Goal: Use online tool/utility: Utilize a website feature to perform a specific function

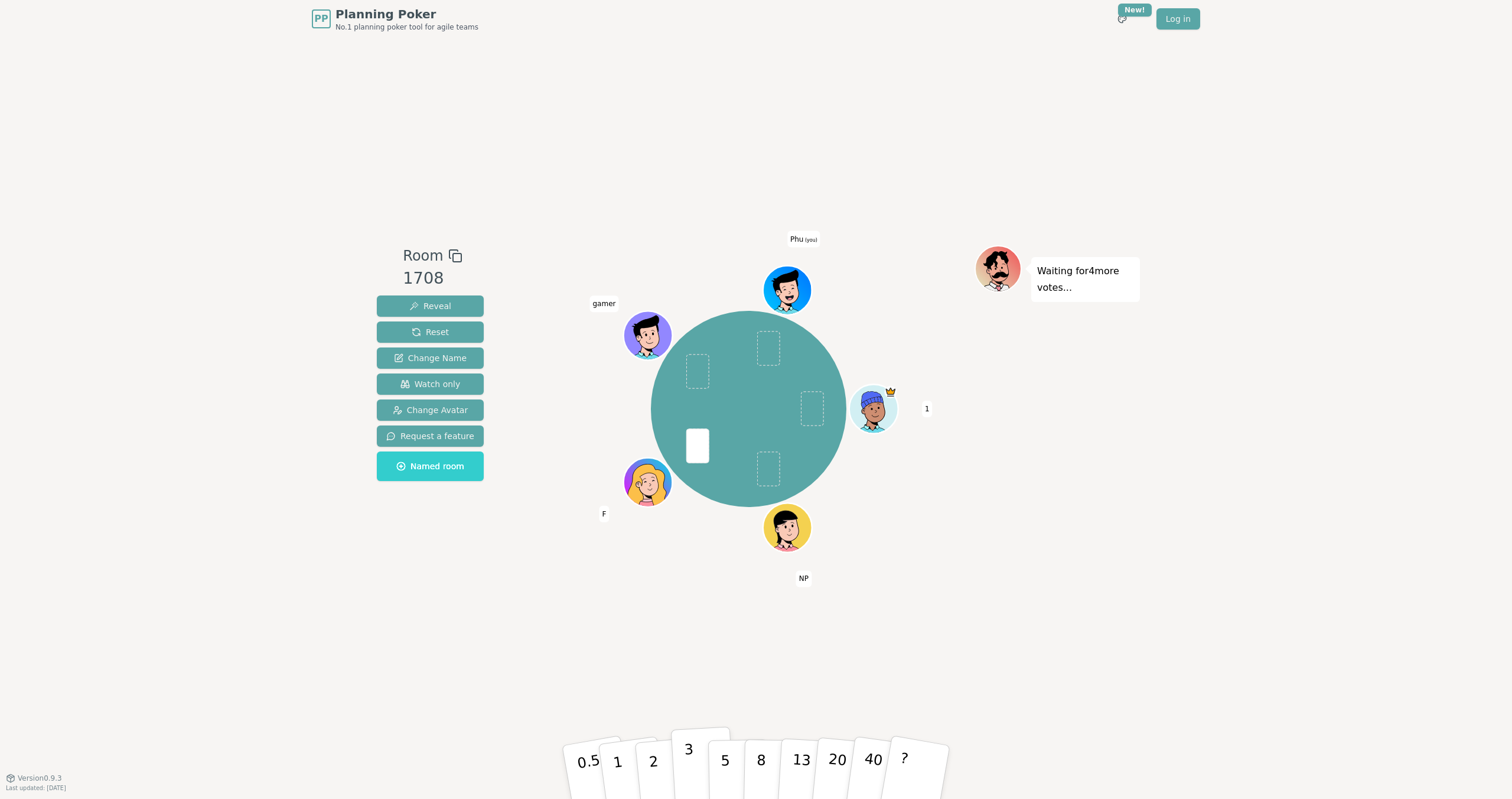
click at [687, 754] on p "3" at bounding box center [690, 773] width 13 height 64
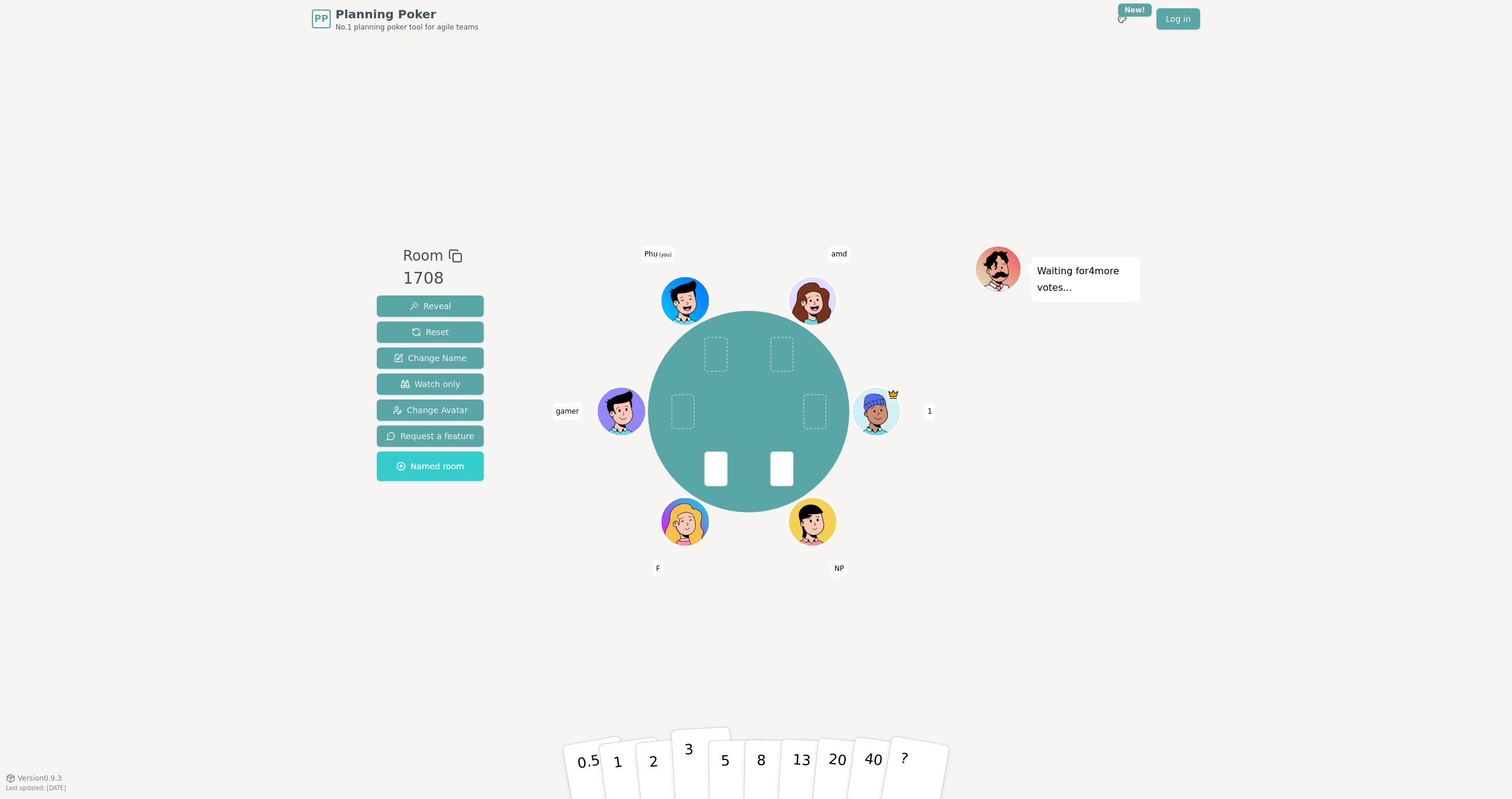
click at [684, 765] on button "3" at bounding box center [703, 772] width 64 height 92
click at [757, 772] on p "8" at bounding box center [761, 771] width 10 height 63
click at [726, 759] on p "5" at bounding box center [726, 772] width 10 height 63
click at [756, 755] on button "8" at bounding box center [774, 772] width 61 height 89
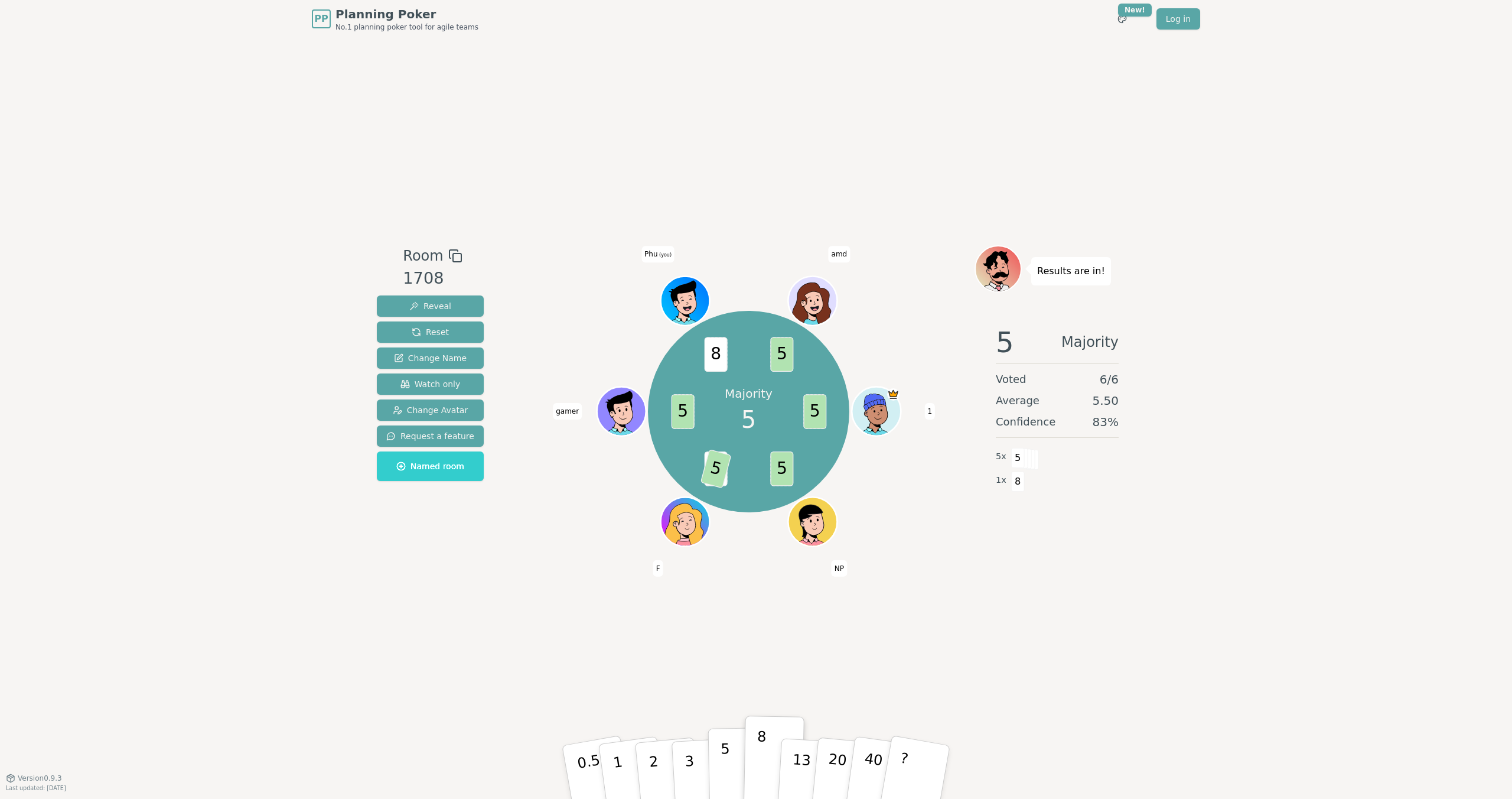
click at [732, 763] on button "5" at bounding box center [739, 772] width 61 height 89
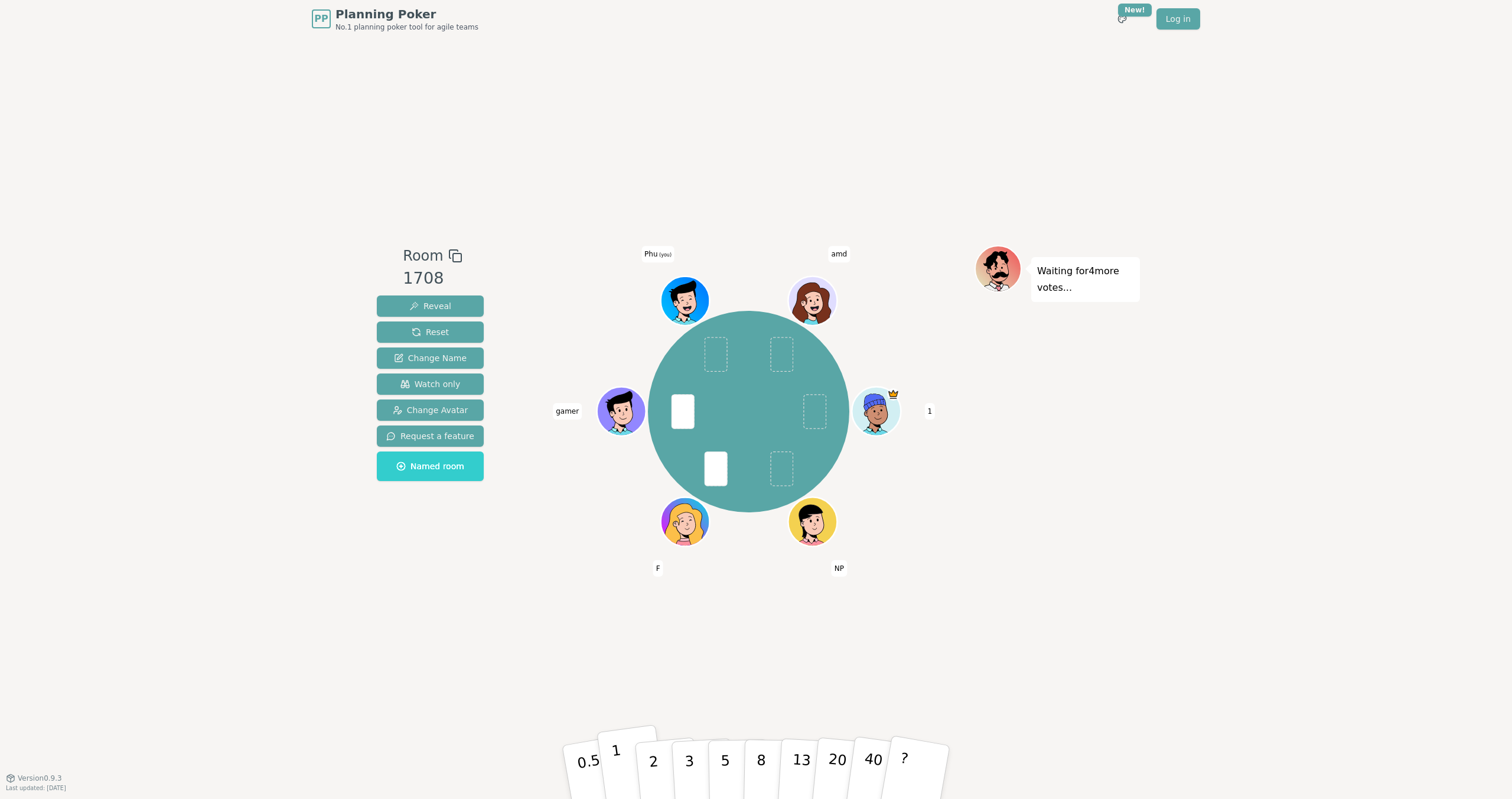
click at [610, 762] on button "1" at bounding box center [631, 772] width 70 height 96
click at [629, 765] on button "1" at bounding box center [631, 772] width 70 height 96
click at [655, 760] on p "2" at bounding box center [655, 774] width 16 height 64
click at [683, 774] on button "3" at bounding box center [703, 772] width 64 height 92
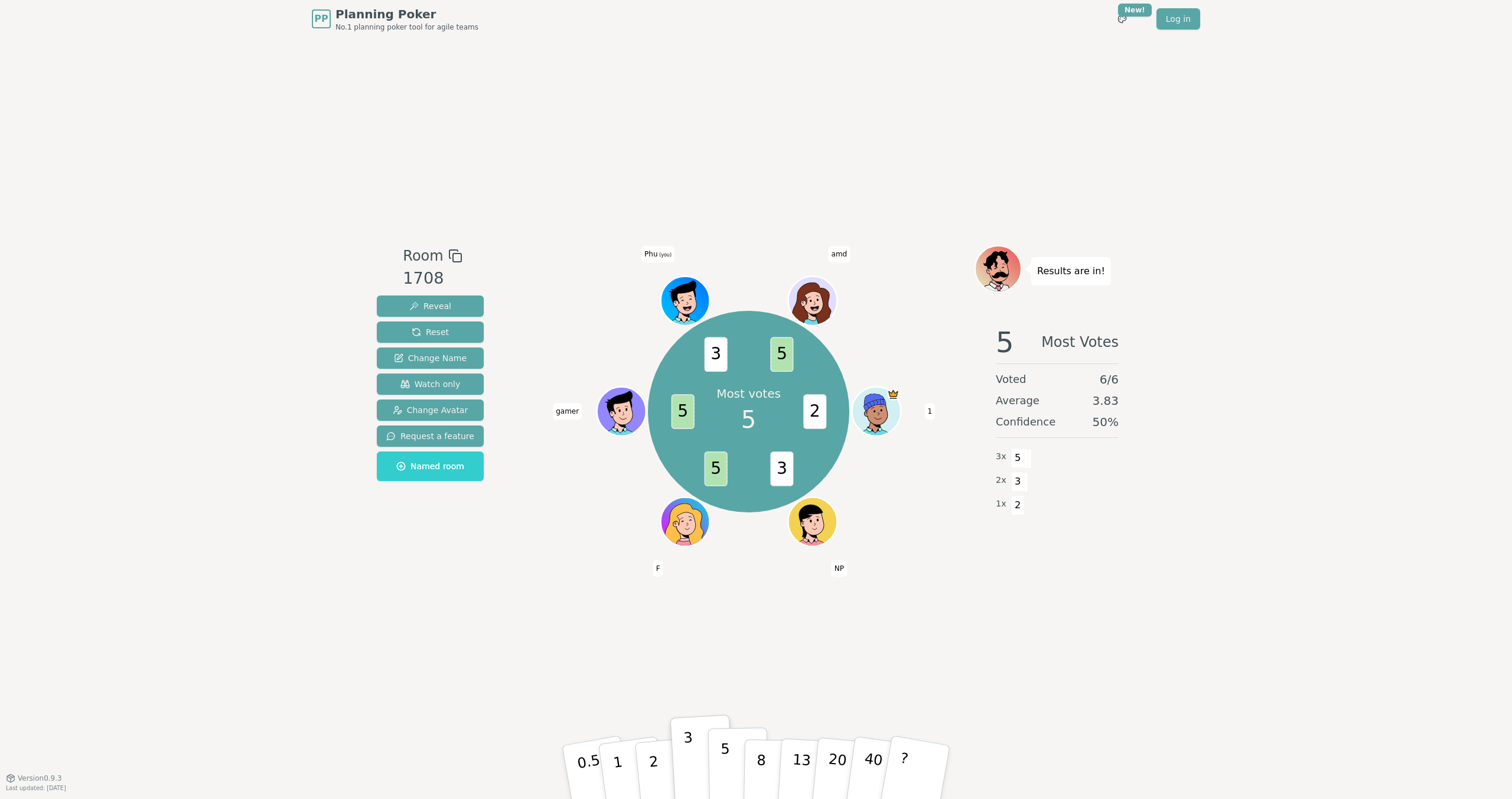
click at [726, 750] on p "5" at bounding box center [726, 772] width 10 height 63
